Goal: Task Accomplishment & Management: Use online tool/utility

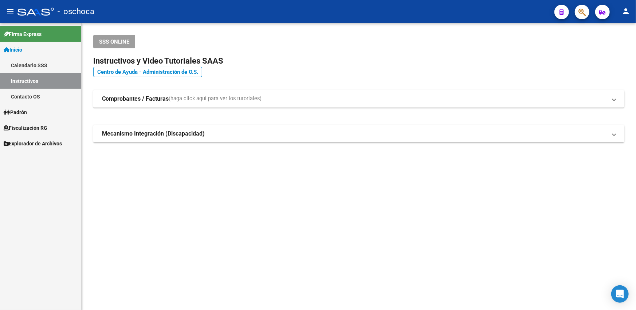
click at [53, 146] on span "Explorador de Archivos" at bounding box center [33, 144] width 58 height 8
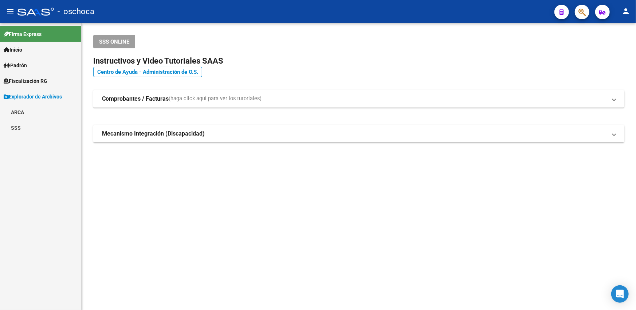
click at [28, 81] on span "Fiscalización RG" at bounding box center [26, 81] width 44 height 8
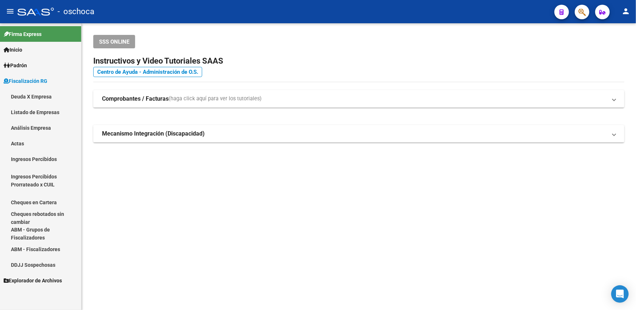
click at [28, 128] on link "Análisis Empresa" at bounding box center [40, 128] width 81 height 16
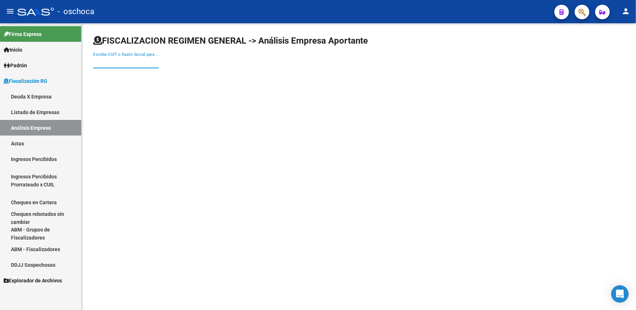
click at [120, 63] on input "Escriba CUIT o Razón Social para buscar" at bounding box center [126, 62] width 66 height 7
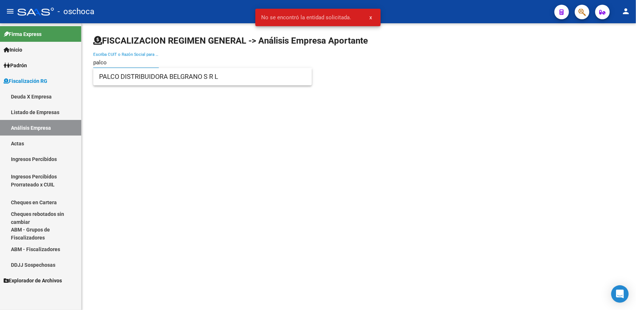
type input "palco"
click at [134, 80] on span "PALCO DISTRIBUIDORA BELGRANO S R L" at bounding box center [202, 76] width 207 height 17
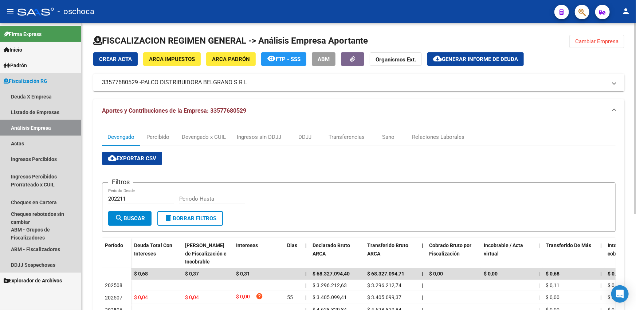
click at [30, 131] on link "Análisis Empresa" at bounding box center [40, 128] width 81 height 16
click at [28, 158] on link "Ingresos Percibidos" at bounding box center [40, 159] width 81 height 16
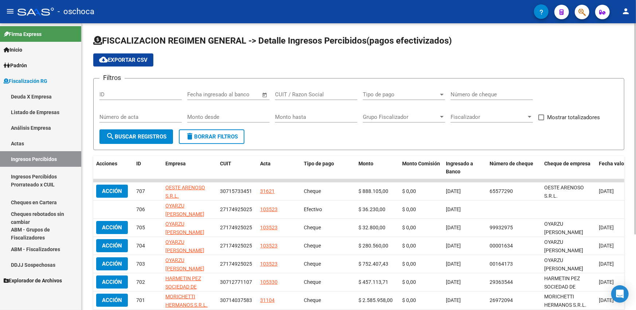
click at [29, 129] on link "Análisis Empresa" at bounding box center [40, 128] width 81 height 16
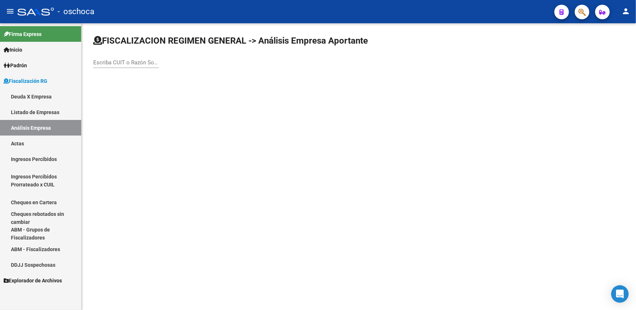
click at [112, 63] on input "Escriba CUIT o Razón Social para buscar" at bounding box center [126, 62] width 66 height 7
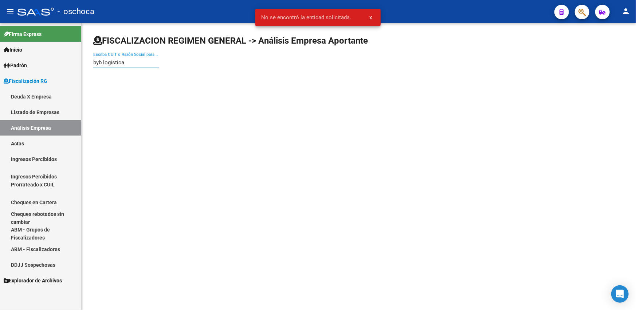
click at [98, 60] on input "byb logistica" at bounding box center [126, 62] width 66 height 7
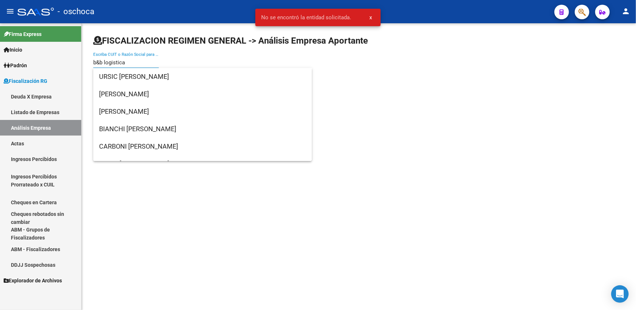
click at [178, 203] on mat-sidenav-content "FISCALIZACION REGIMEN GENERAL -> Análisis Empresa Aportante b&b logistica Escri…" at bounding box center [359, 166] width 554 height 287
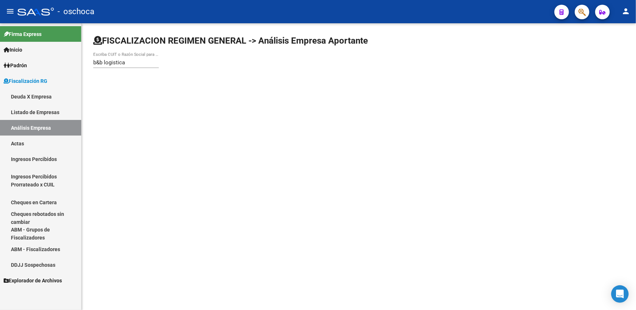
click at [143, 59] on div "b&b logistica Escriba CUIT o Razón Social para buscar" at bounding box center [126, 60] width 66 height 16
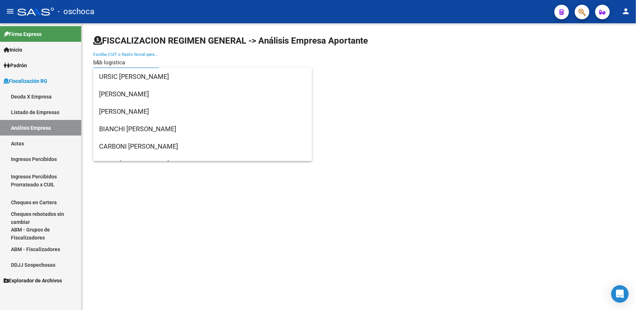
click at [143, 65] on input "b&b logistica" at bounding box center [126, 62] width 66 height 7
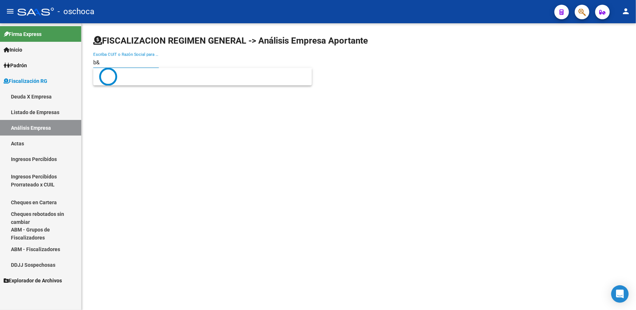
type input "b"
type input "B"
type input "3071671512"
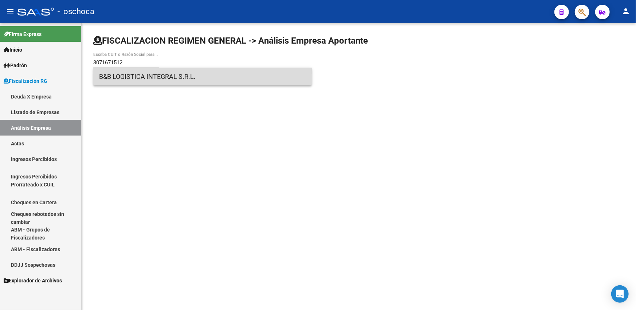
click at [126, 75] on span "B&B LOGISTICA INTEGRAL S.R.L." at bounding box center [202, 76] width 207 height 17
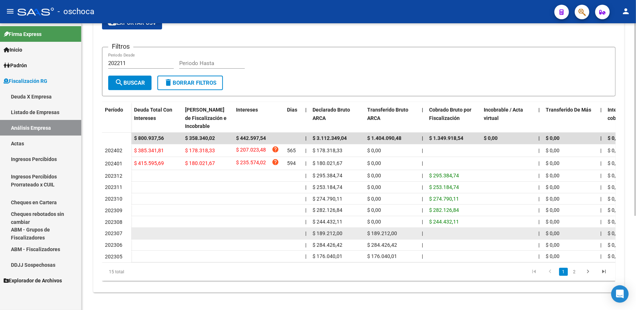
scroll to position [140, 0]
